Goal: Information Seeking & Learning: Learn about a topic

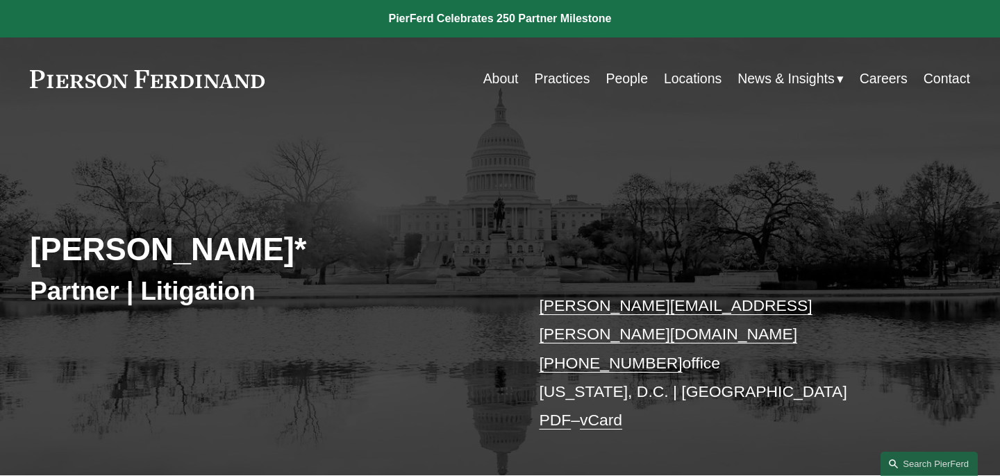
scroll to position [460, 0]
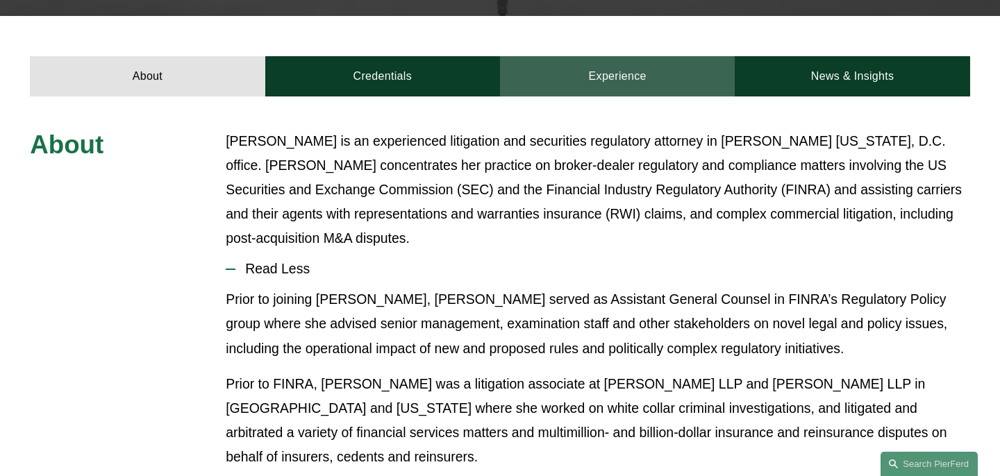
click at [561, 58] on link "Experience" at bounding box center [617, 76] width 235 height 40
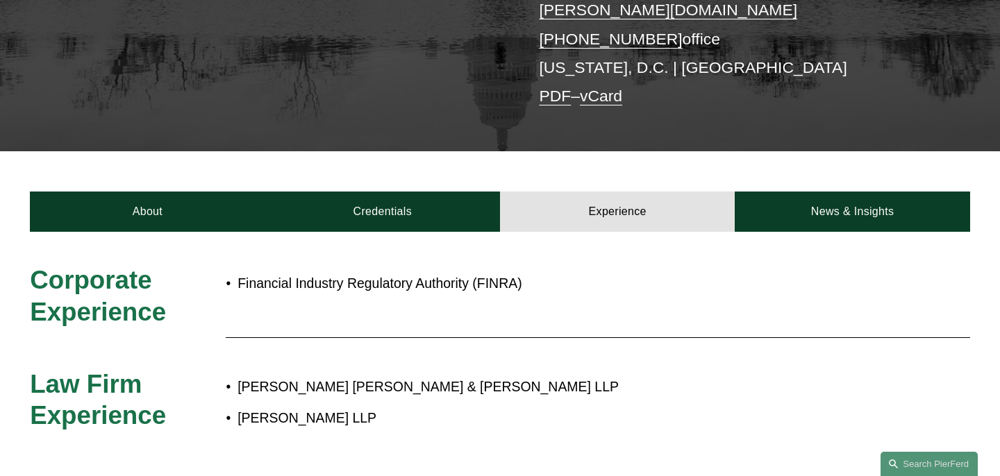
scroll to position [325, 0]
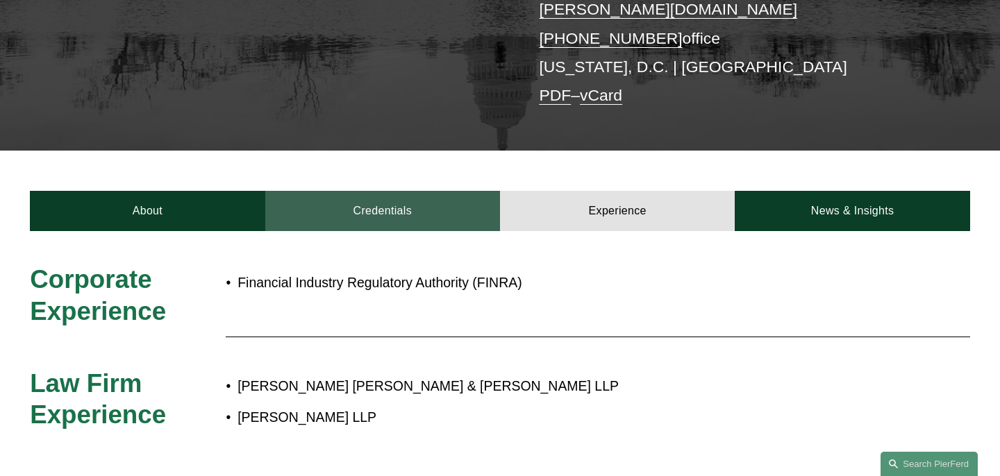
click at [370, 192] on link "Credentials" at bounding box center [382, 211] width 235 height 40
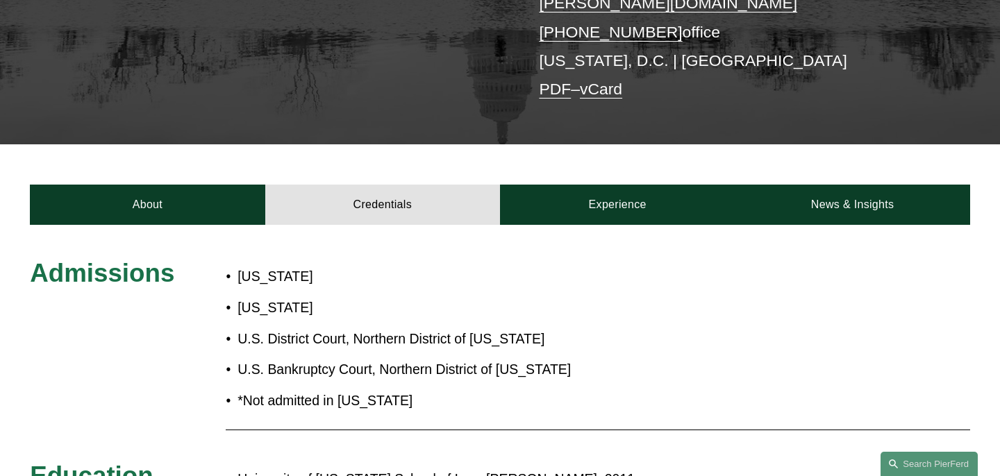
scroll to position [314, 0]
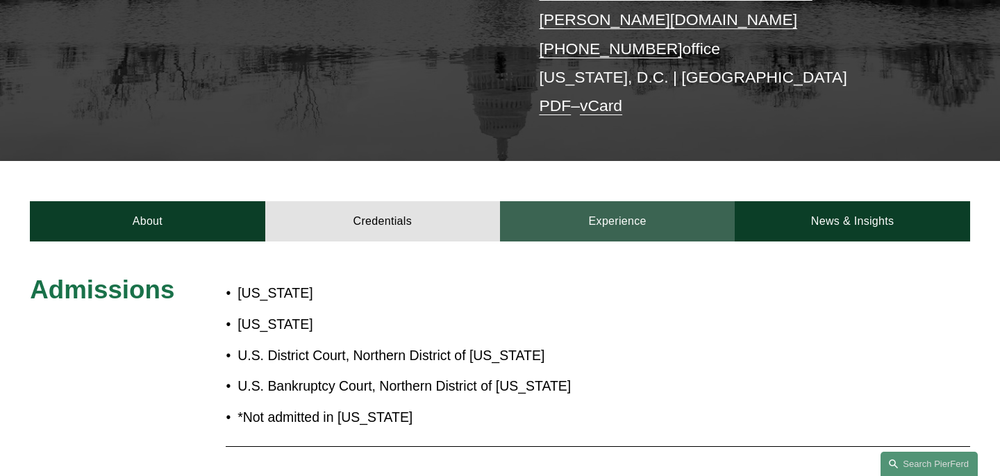
click at [594, 205] on link "Experience" at bounding box center [617, 221] width 235 height 40
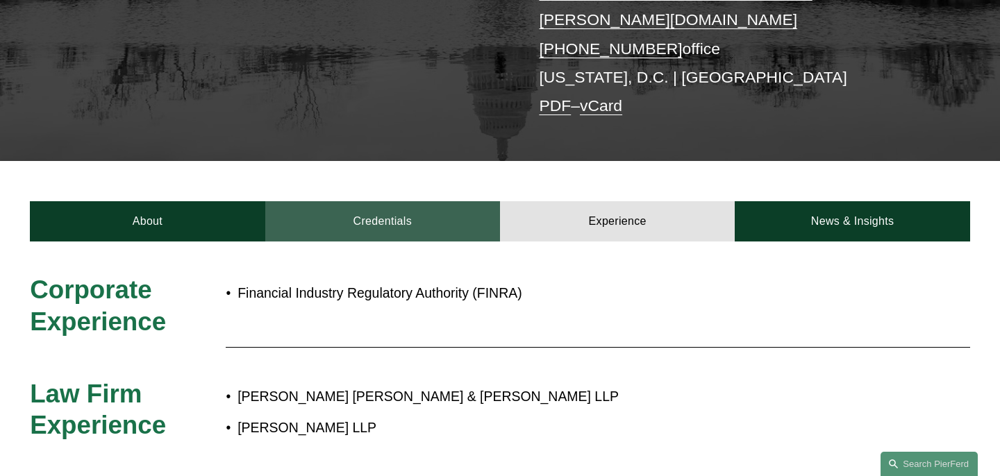
click at [403, 205] on link "Credentials" at bounding box center [382, 221] width 235 height 40
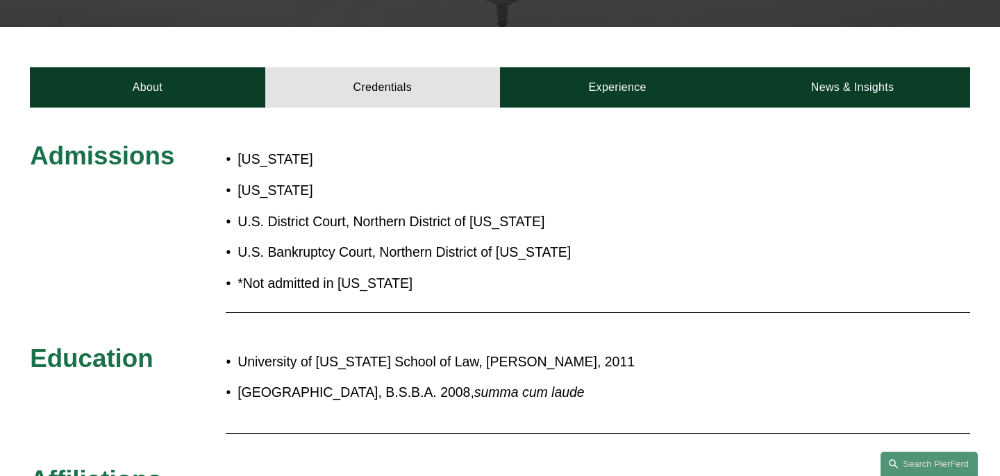
scroll to position [429, 0]
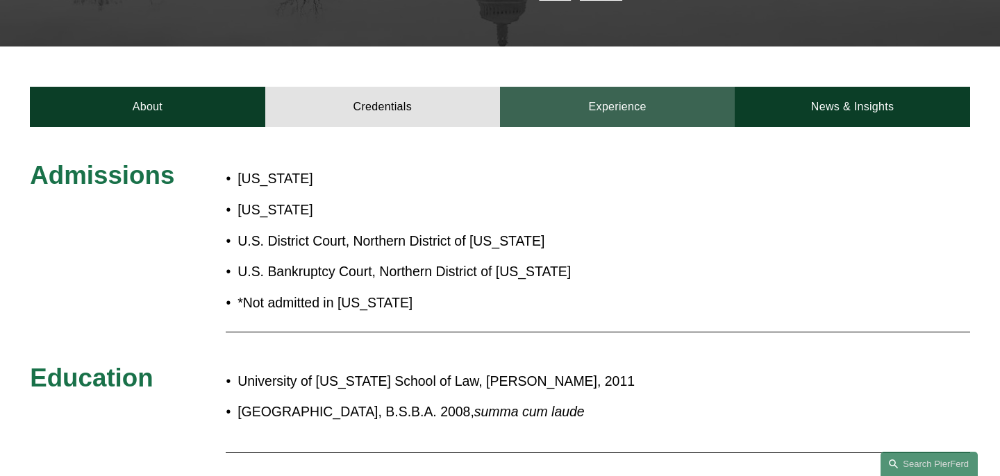
click at [620, 87] on link "Experience" at bounding box center [617, 107] width 235 height 40
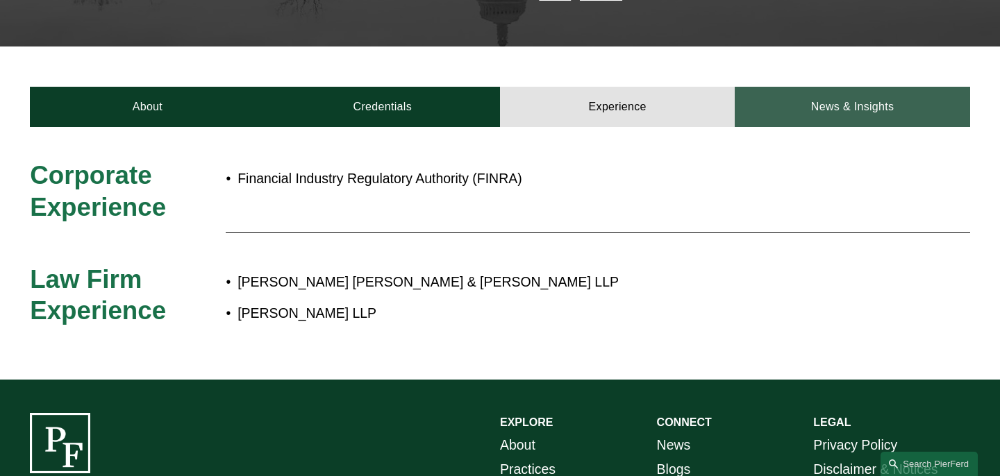
click at [843, 87] on link "News & Insights" at bounding box center [851, 107] width 235 height 40
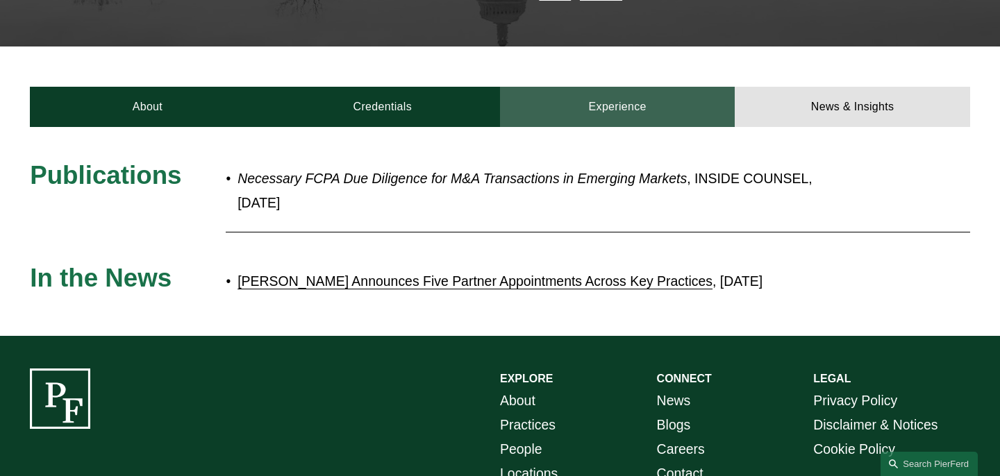
click at [634, 91] on link "Experience" at bounding box center [617, 107] width 235 height 40
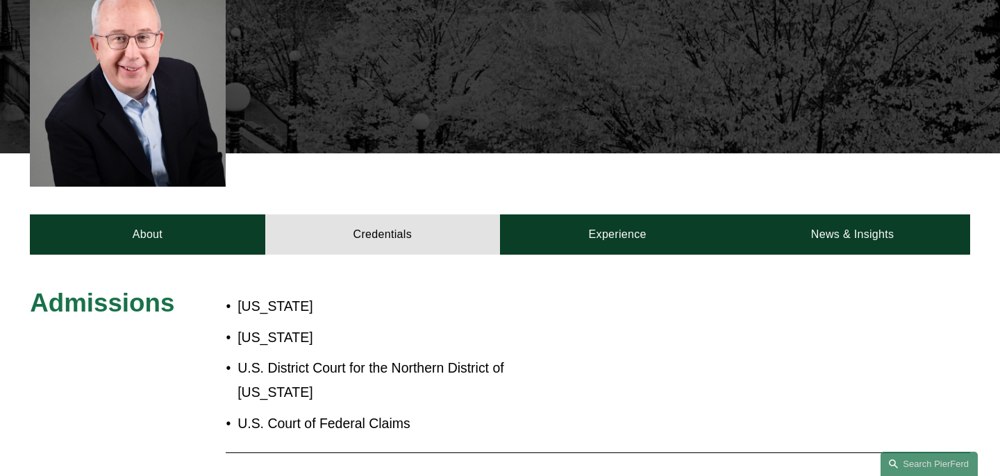
scroll to position [457, 0]
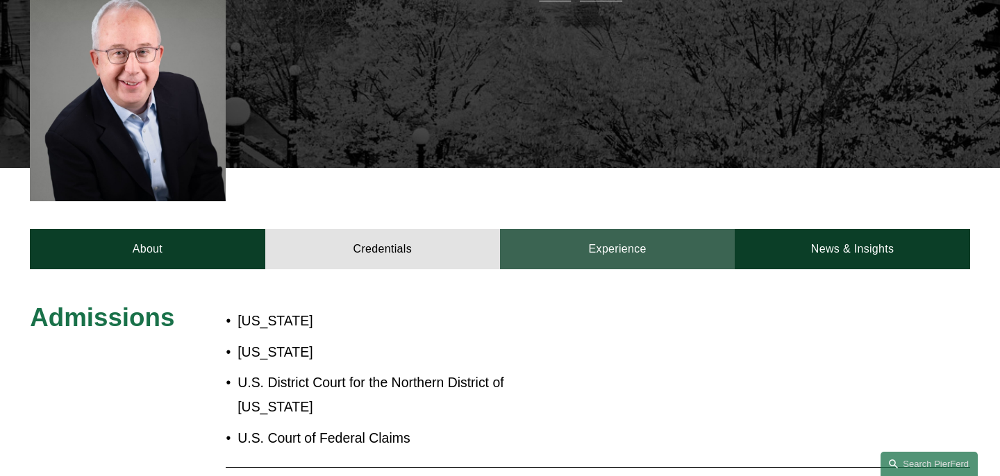
click at [622, 229] on link "Experience" at bounding box center [617, 249] width 235 height 40
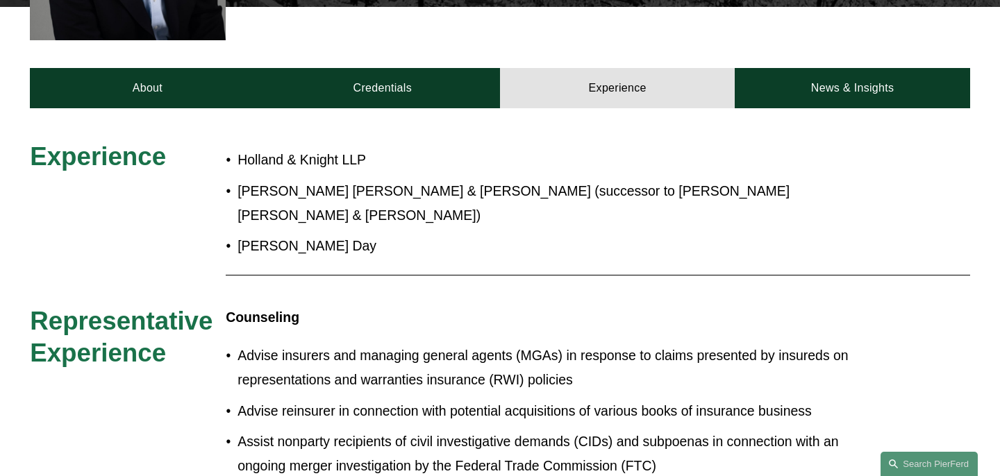
scroll to position [603, 0]
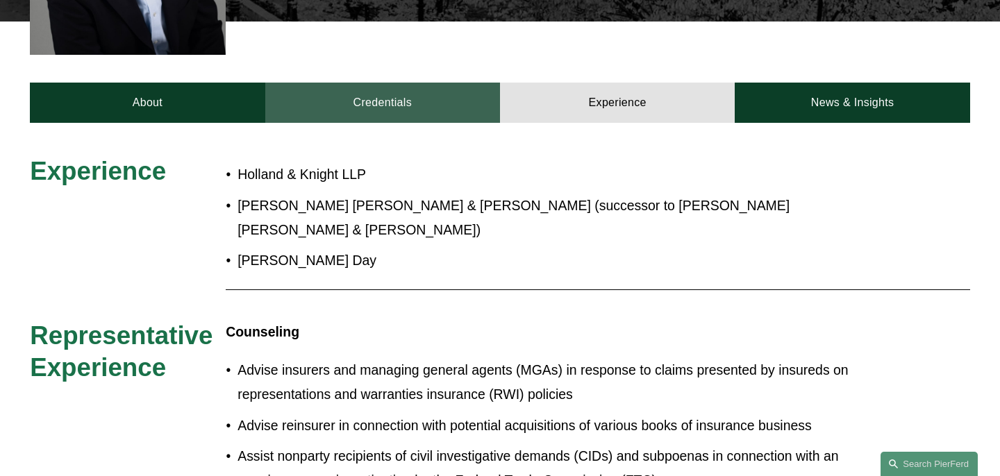
click at [397, 83] on link "Credentials" at bounding box center [382, 103] width 235 height 40
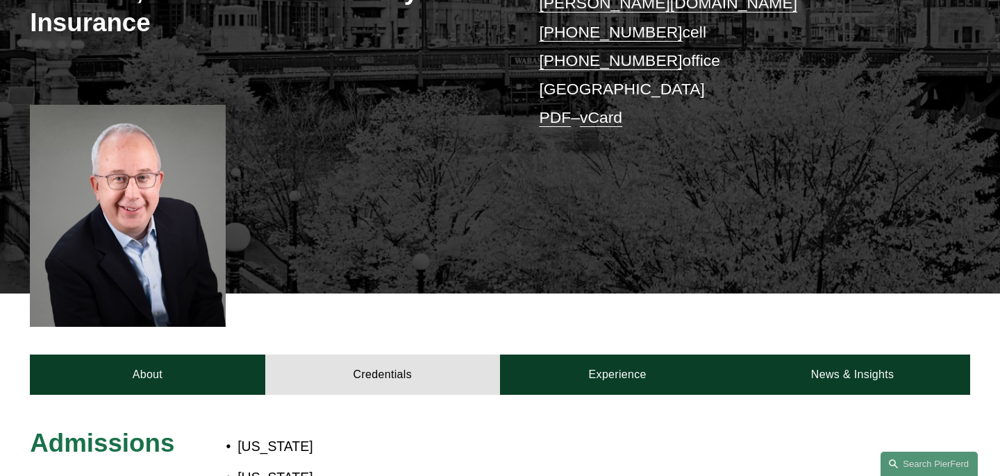
scroll to position [427, 0]
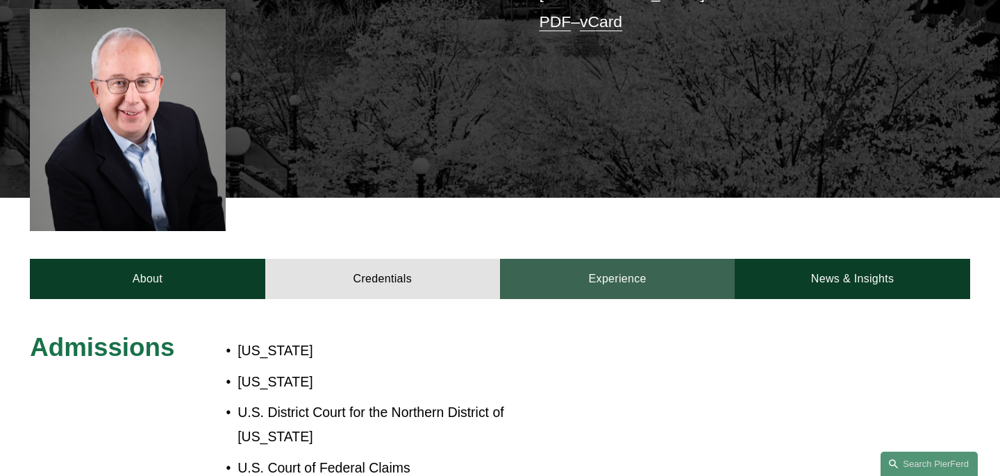
click at [609, 259] on link "Experience" at bounding box center [617, 279] width 235 height 40
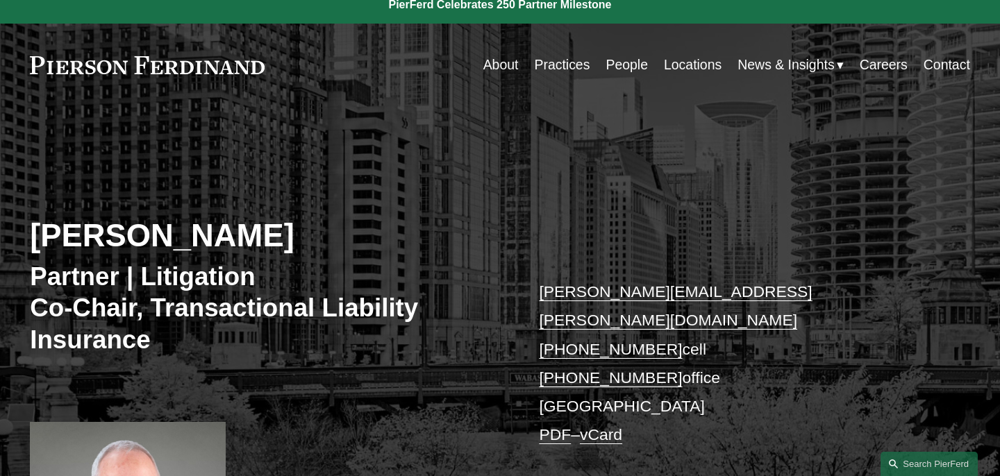
scroll to position [0, 0]
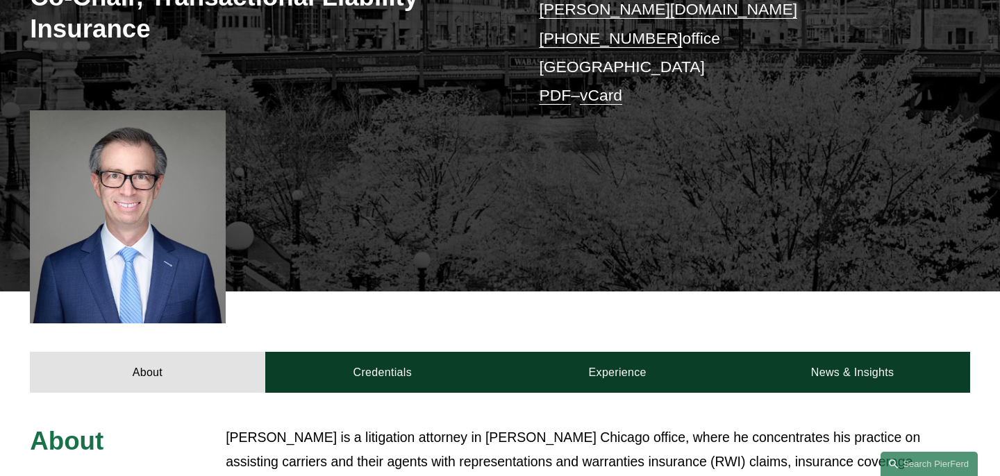
scroll to position [407, 0]
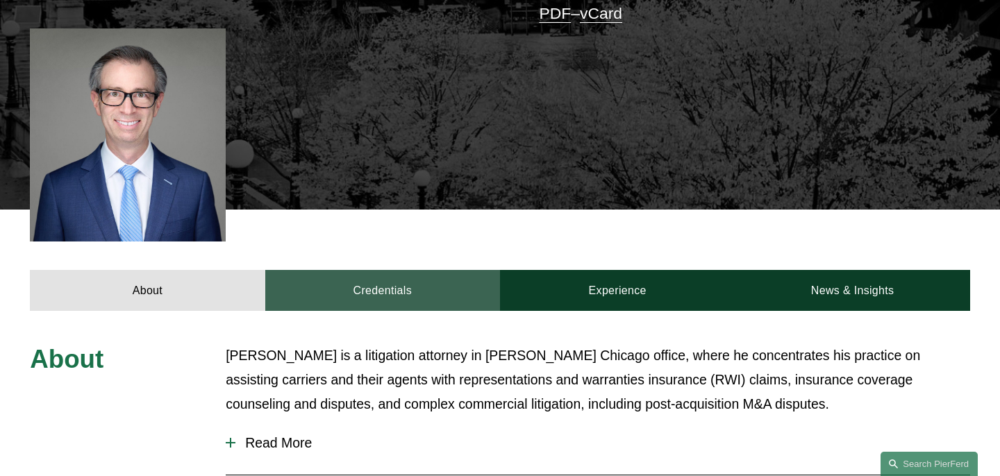
click at [337, 270] on link "Credentials" at bounding box center [382, 290] width 235 height 40
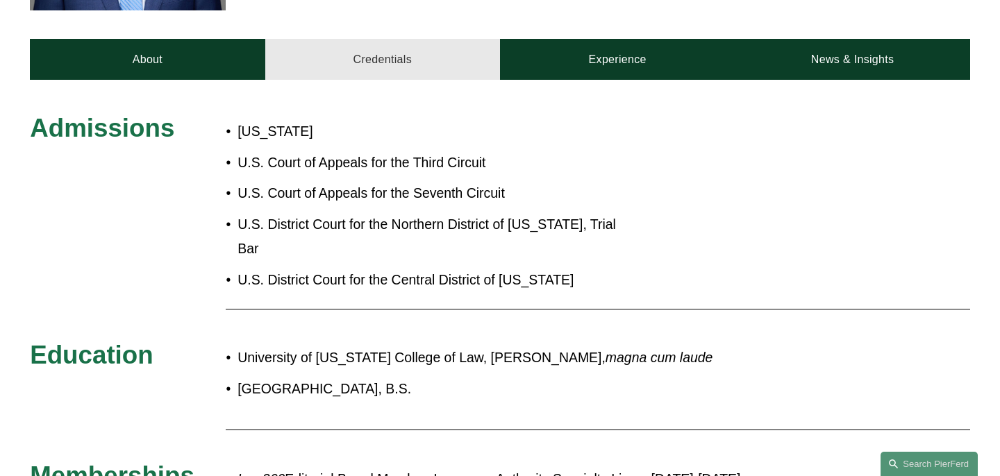
scroll to position [637, 0]
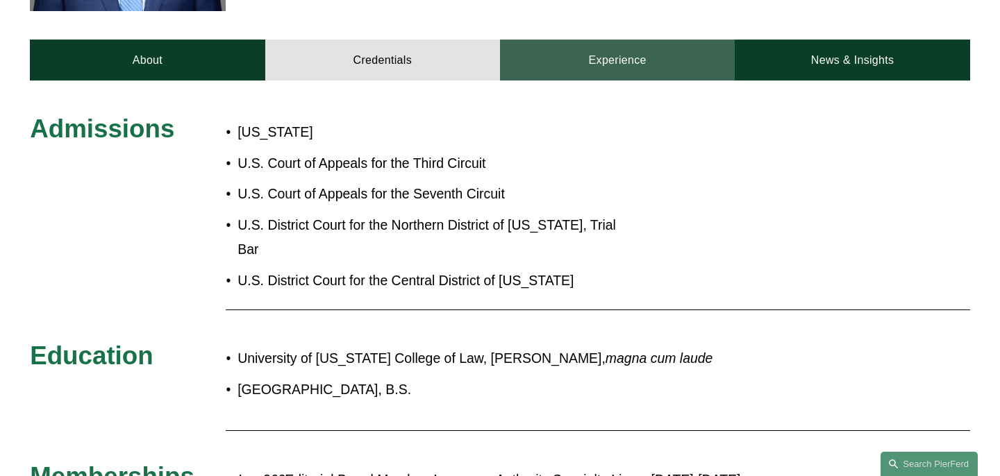
click at [596, 40] on link "Experience" at bounding box center [617, 60] width 235 height 40
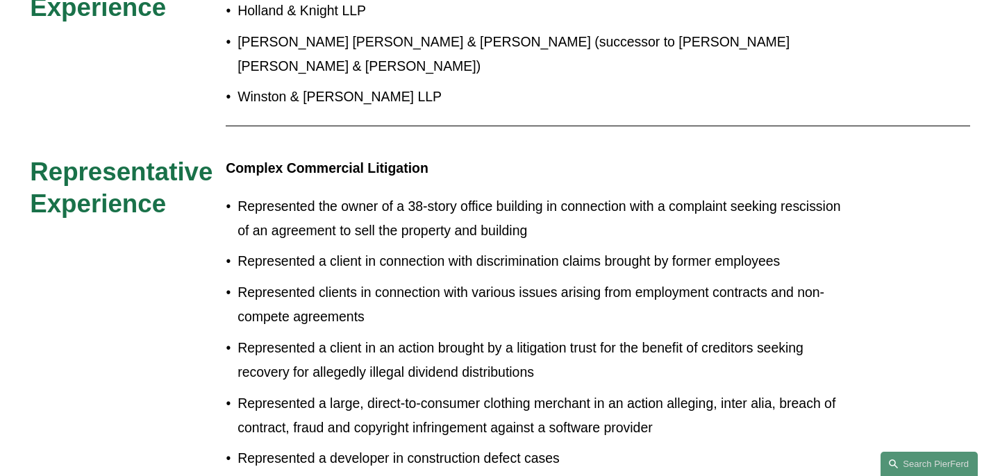
scroll to position [802, 0]
